Goal: Download file/media

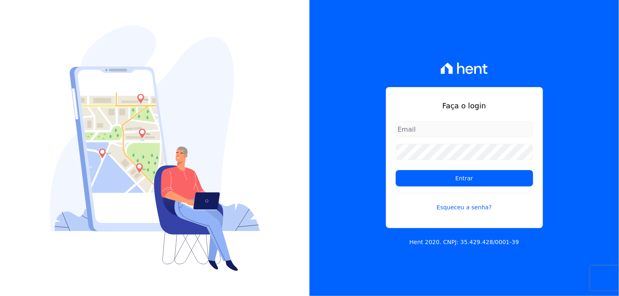
type input "[PERSON_NAME][EMAIL_ADDRESS][DOMAIN_NAME]"
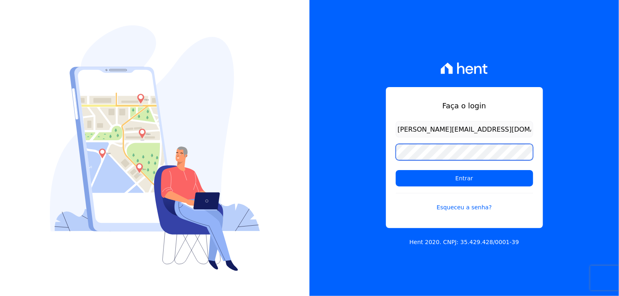
click at [331, 140] on div "Faça o login [PERSON_NAME][EMAIL_ADDRESS][DOMAIN_NAME] Entrar Esqueceu a senha?…" at bounding box center [465, 148] width 310 height 296
click at [396, 170] on input "Entrar" at bounding box center [464, 178] width 137 height 16
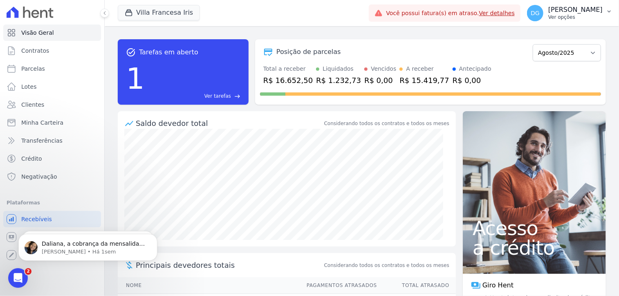
click at [578, 14] on p "[PERSON_NAME]" at bounding box center [576, 10] width 54 height 8
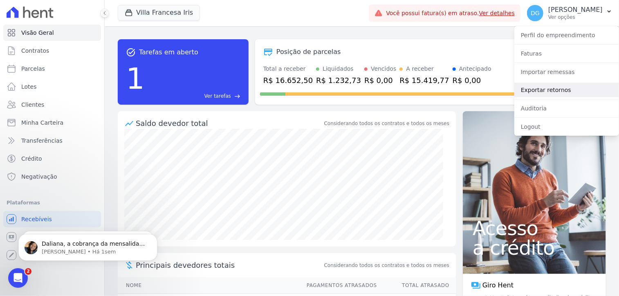
click at [548, 92] on link "Exportar retornos" at bounding box center [567, 90] width 105 height 15
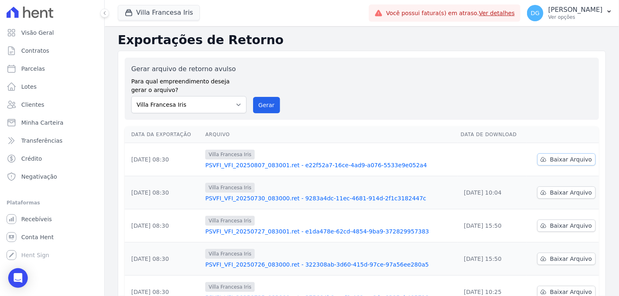
click at [557, 158] on span "Baixar Arquivo" at bounding box center [571, 159] width 42 height 8
click at [149, 10] on button "Villa Francesa Iris" at bounding box center [159, 13] width 82 height 16
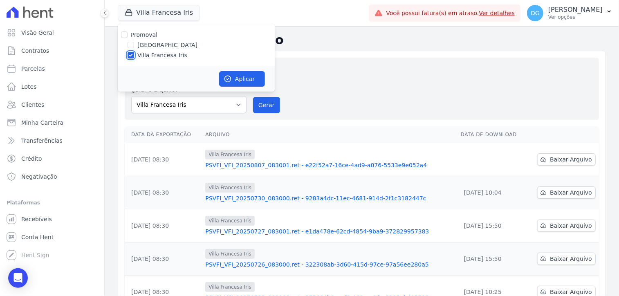
click at [132, 56] on input "Villa Francesa Iris" at bounding box center [131, 55] width 7 height 7
checkbox input "false"
click at [130, 45] on input "[GEOGRAPHIC_DATA]" at bounding box center [131, 45] width 7 height 7
checkbox input "true"
click at [243, 76] on button "Aplicar" at bounding box center [242, 79] width 46 height 16
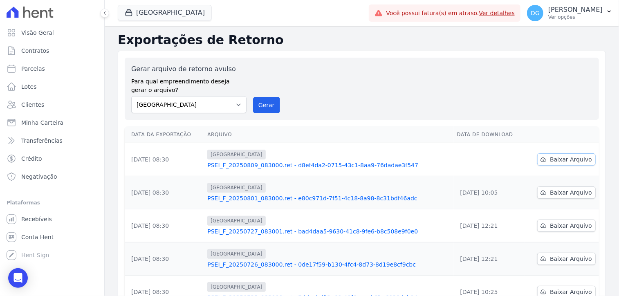
click at [568, 158] on span "Baixar Arquivo" at bounding box center [571, 159] width 42 height 8
